Goal: Information Seeking & Learning: Learn about a topic

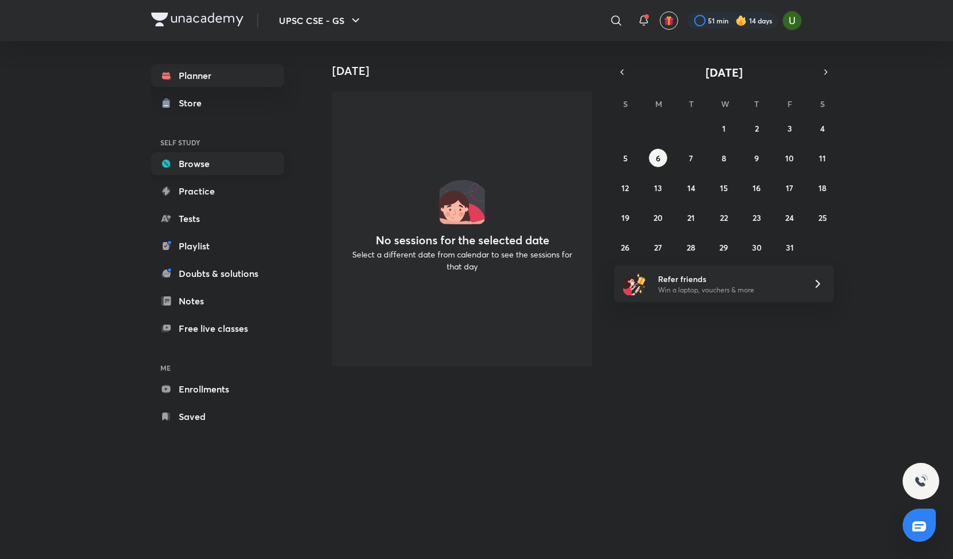
click at [190, 164] on link "Browse" at bounding box center [217, 163] width 133 height 23
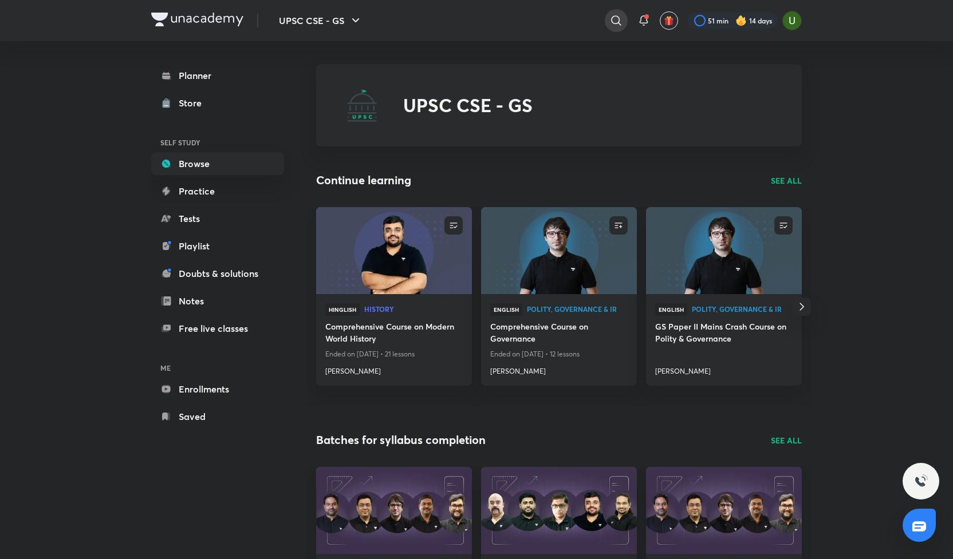
click at [617, 21] on icon at bounding box center [616, 21] width 14 height 14
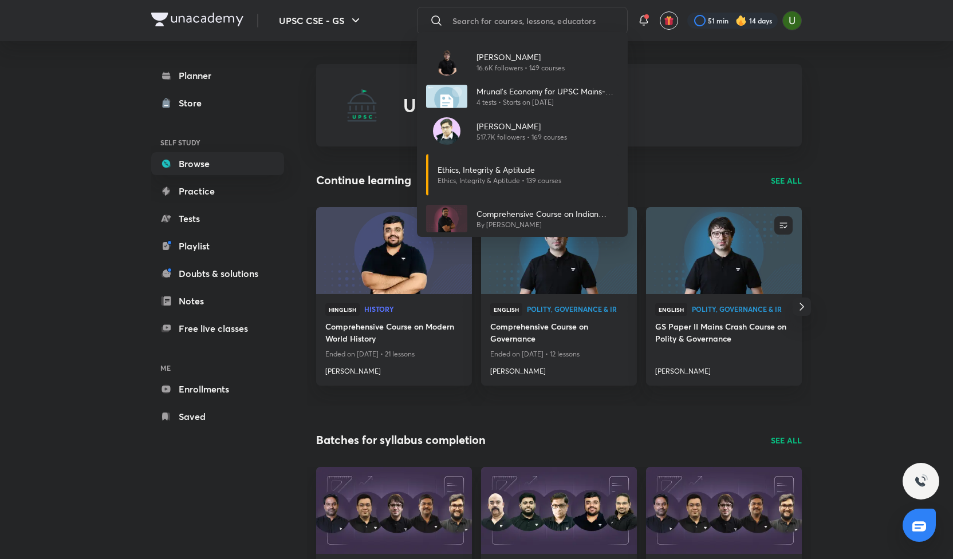
click at [543, 15] on div "[PERSON_NAME] 16.6K followers • 149 courses Mrunal’s Economy for UPSC Mains-202…" at bounding box center [476, 279] width 953 height 559
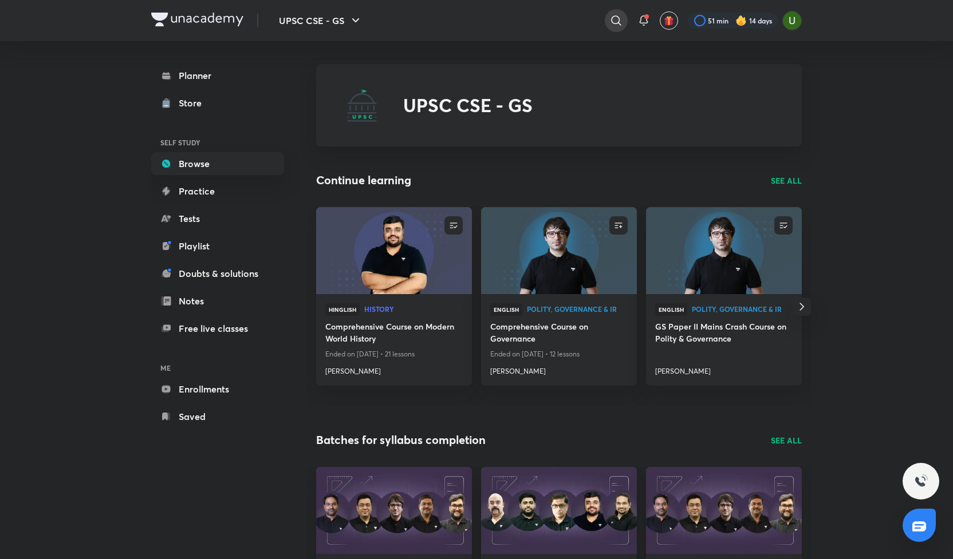
click at [610, 25] on icon at bounding box center [616, 21] width 14 height 14
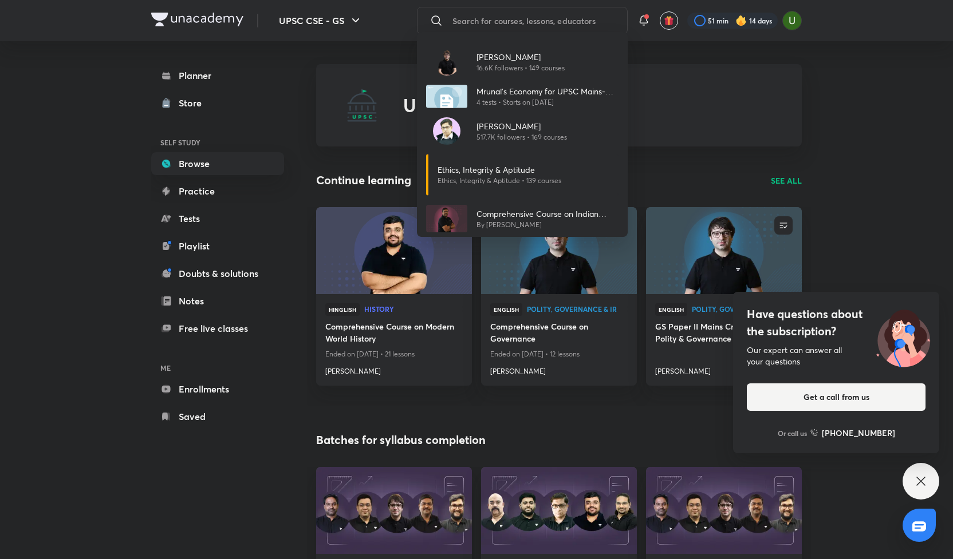
click at [405, 326] on div "[PERSON_NAME] 16.6K followers • 149 courses Mrunal’s Economy for UPSC Mains-202…" at bounding box center [476, 279] width 953 height 559
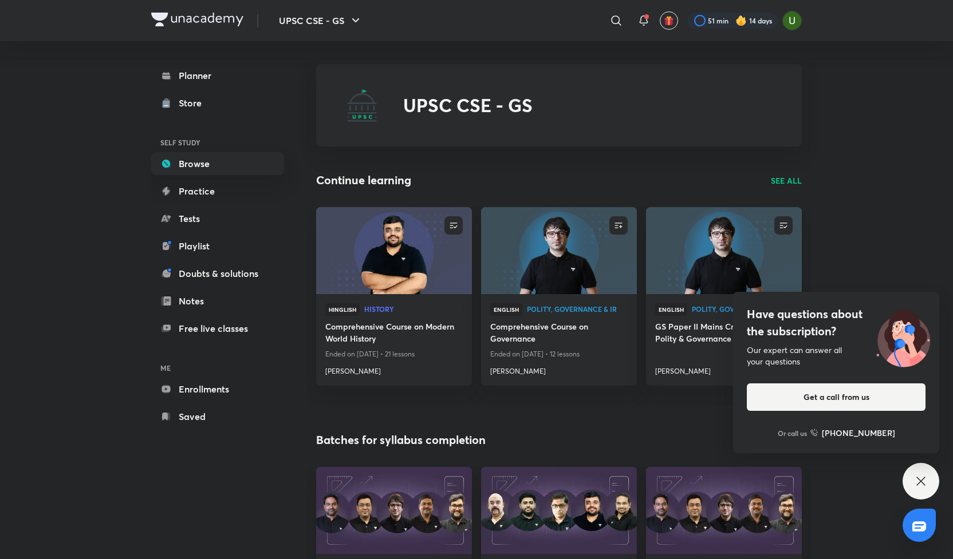
click at [405, 326] on h4 "Comprehensive Course on Modern World History" at bounding box center [393, 334] width 137 height 26
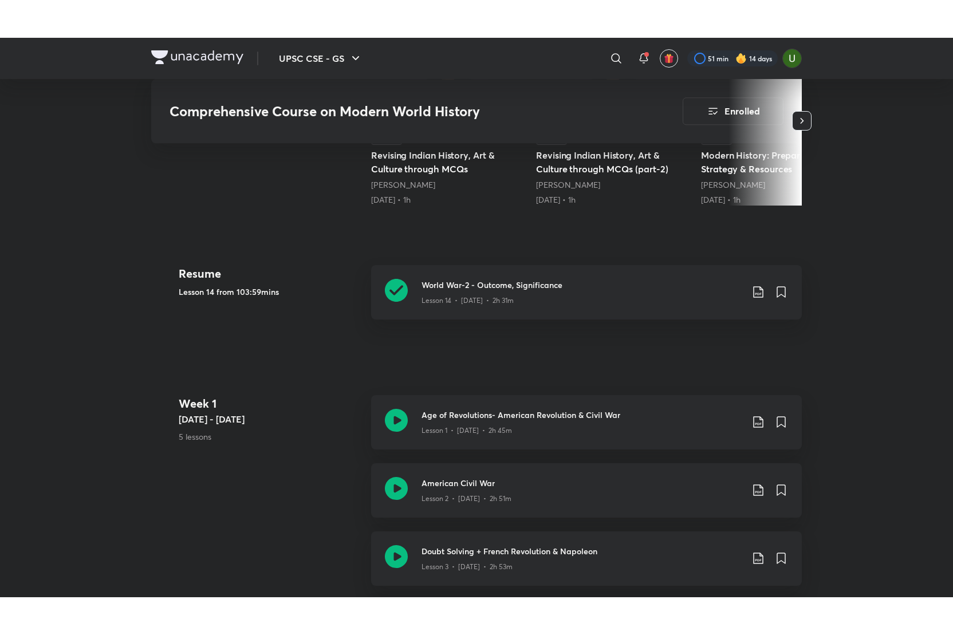
scroll to position [431, 0]
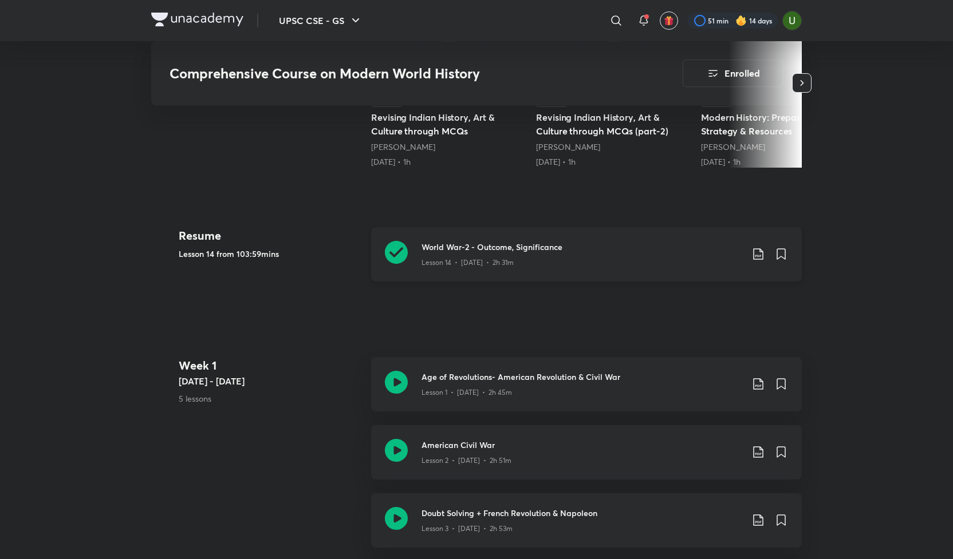
click at [397, 253] on icon at bounding box center [396, 252] width 23 height 23
